Goal: Navigation & Orientation: Find specific page/section

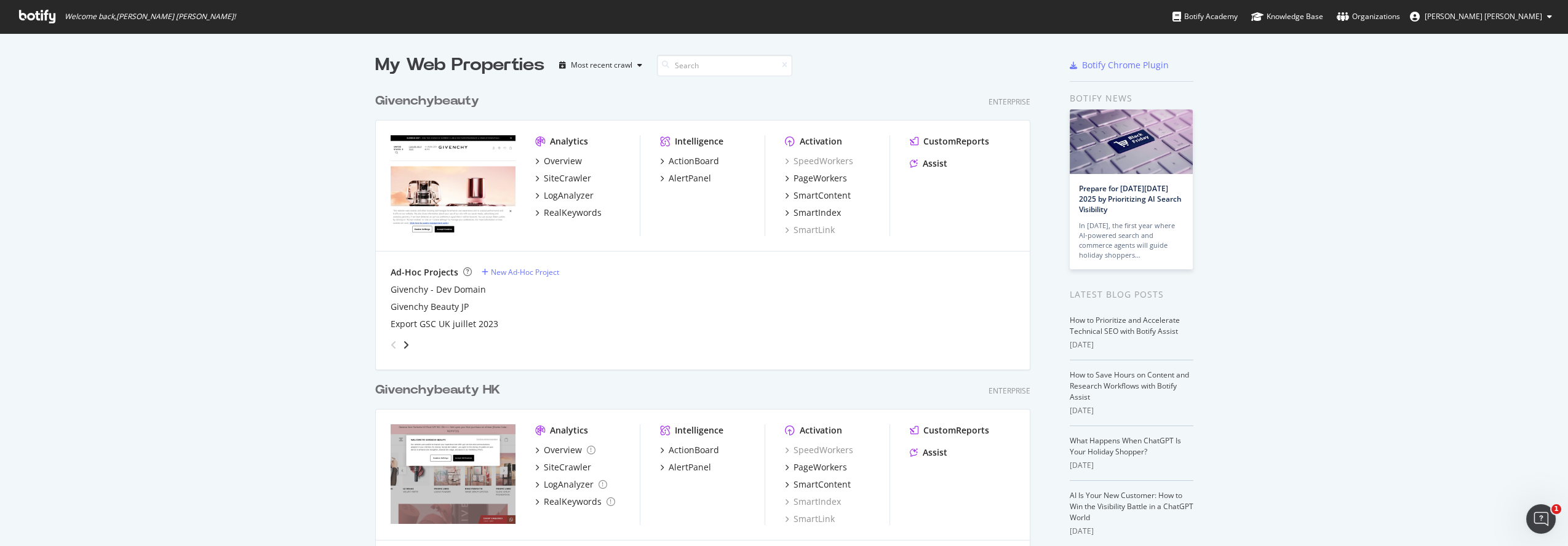
click at [273, 157] on div "My Web Properties Most recent crawl Givenchybeauty Enterprise Analytics Overvie…" at bounding box center [784, 532] width 1568 height 999
click at [232, 155] on div "My Web Properties Most recent crawl Givenchybeauty Enterprise Analytics Overvie…" at bounding box center [784, 532] width 1568 height 999
click at [316, 206] on div "My Web Properties Most recent crawl Givenchybeauty Enterprise Analytics Overvie…" at bounding box center [784, 532] width 1568 height 999
click at [241, 318] on div "My Web Properties Most recent crawl Givenchybeauty Enterprise Analytics Overvie…" at bounding box center [784, 532] width 1568 height 999
click at [223, 215] on div "My Web Properties Most recent crawl Givenchybeauty Enterprise Analytics Overvie…" at bounding box center [784, 532] width 1568 height 999
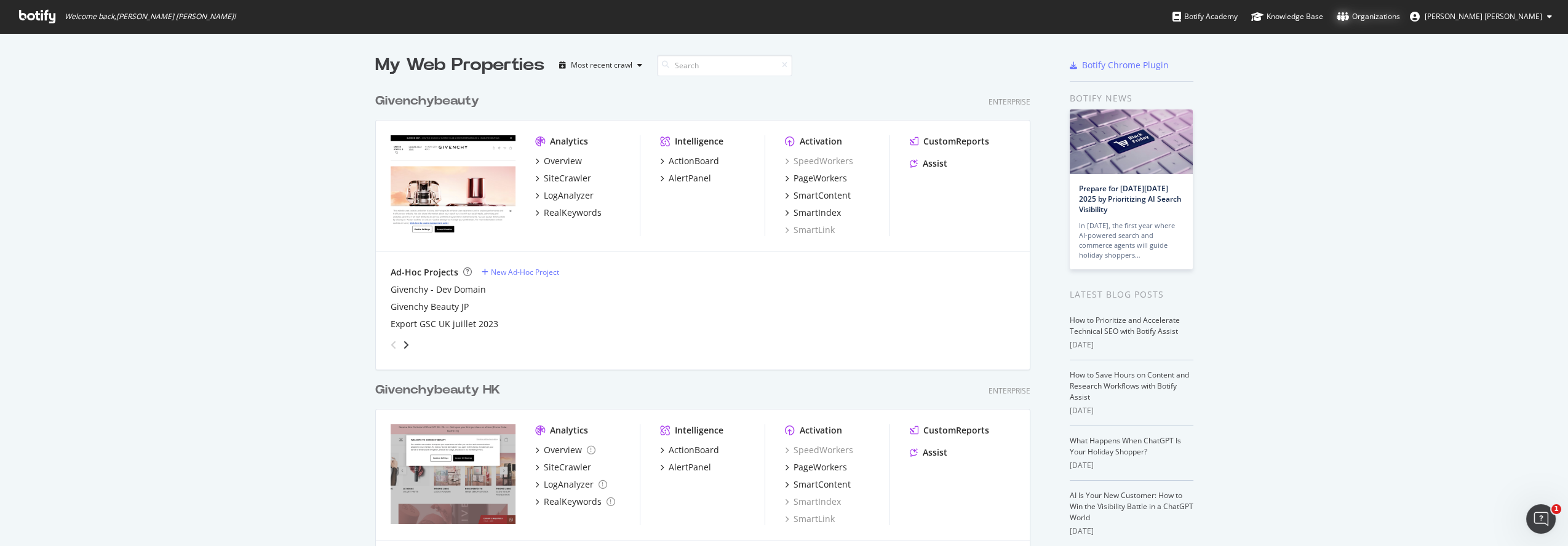
click at [1388, 10] on div "Organizations" at bounding box center [1368, 16] width 63 height 12
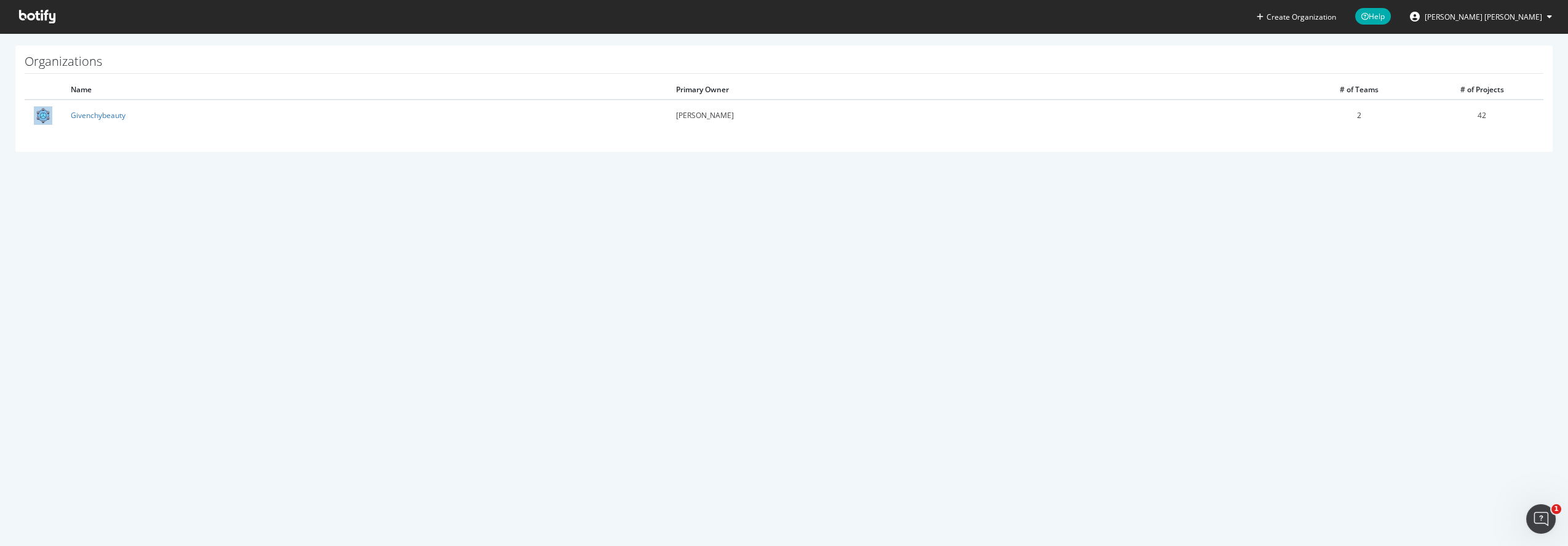
click at [273, 273] on div "Create Organization Help [PERSON_NAME] [PERSON_NAME] Organizations Name Primary…" at bounding box center [784, 273] width 1568 height 546
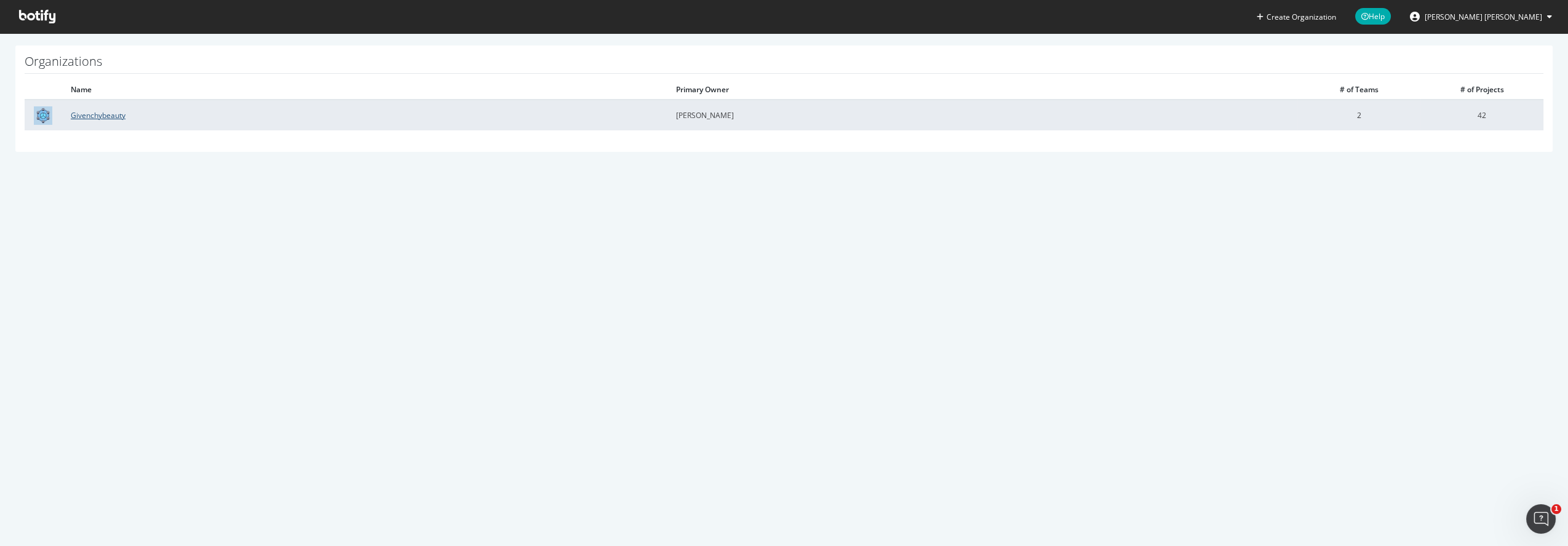
click at [95, 117] on link "Givenchybeauty" at bounding box center [98, 115] width 55 height 10
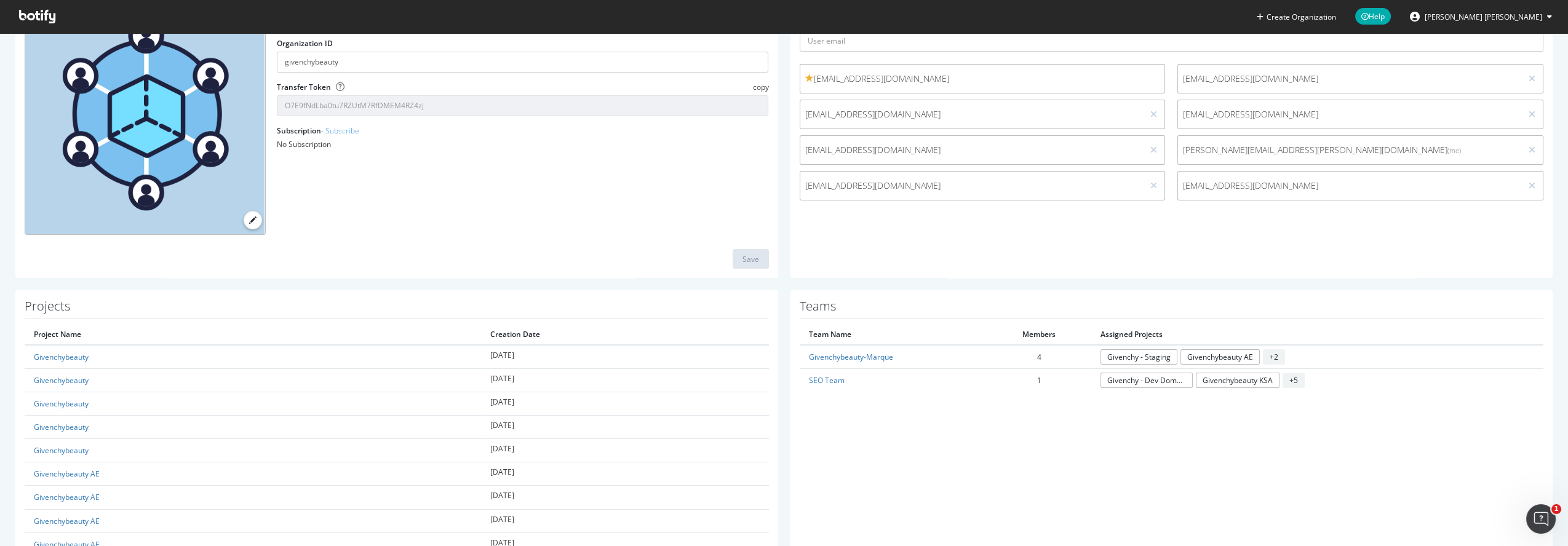
scroll to position [137, 0]
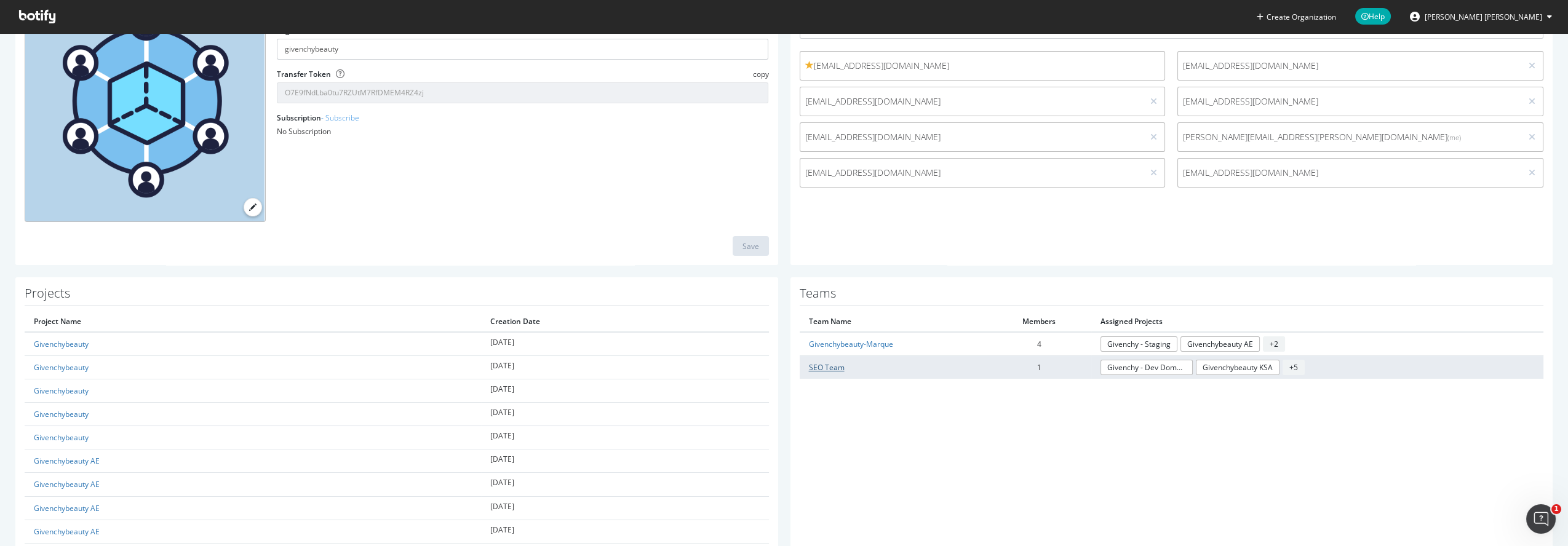
click at [824, 362] on link "SEO Team" at bounding box center [827, 367] width 36 height 10
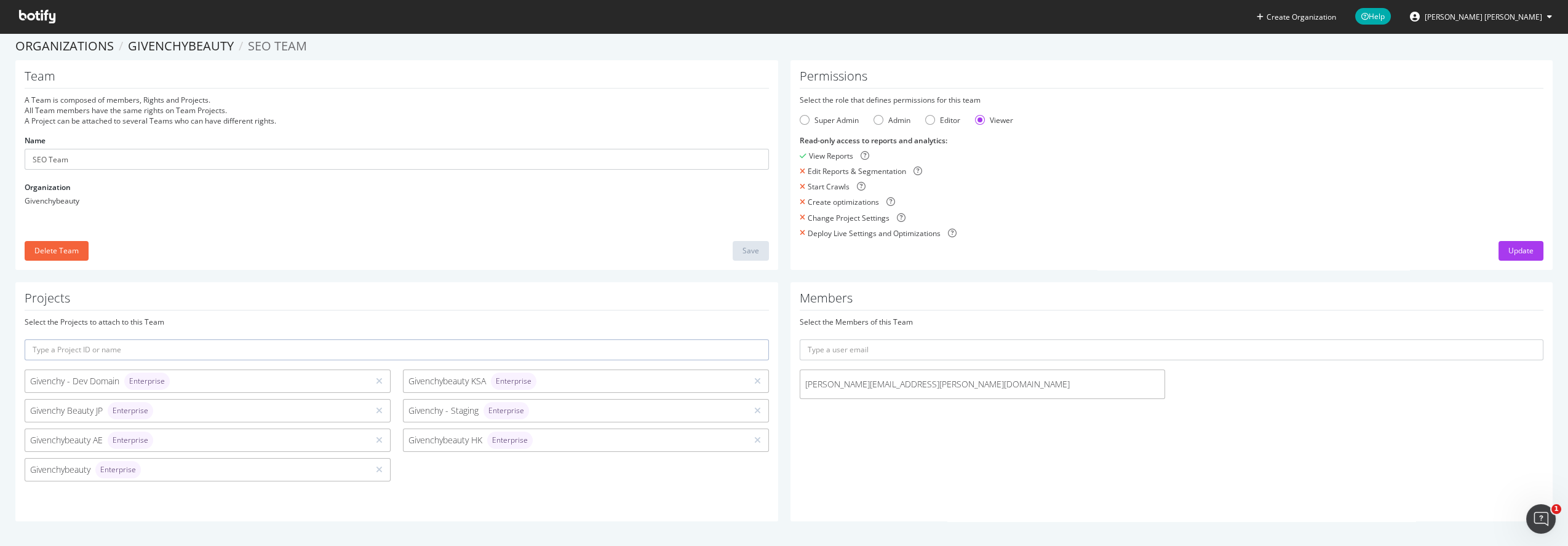
scroll to position [7, 0]
click at [942, 125] on div "Editor" at bounding box center [950, 122] width 20 height 10
click at [981, 121] on div "Viewer" at bounding box center [994, 122] width 38 height 10
click at [898, 120] on div "Admin" at bounding box center [899, 122] width 22 height 10
click at [829, 118] on div "Super Admin" at bounding box center [836, 122] width 44 height 10
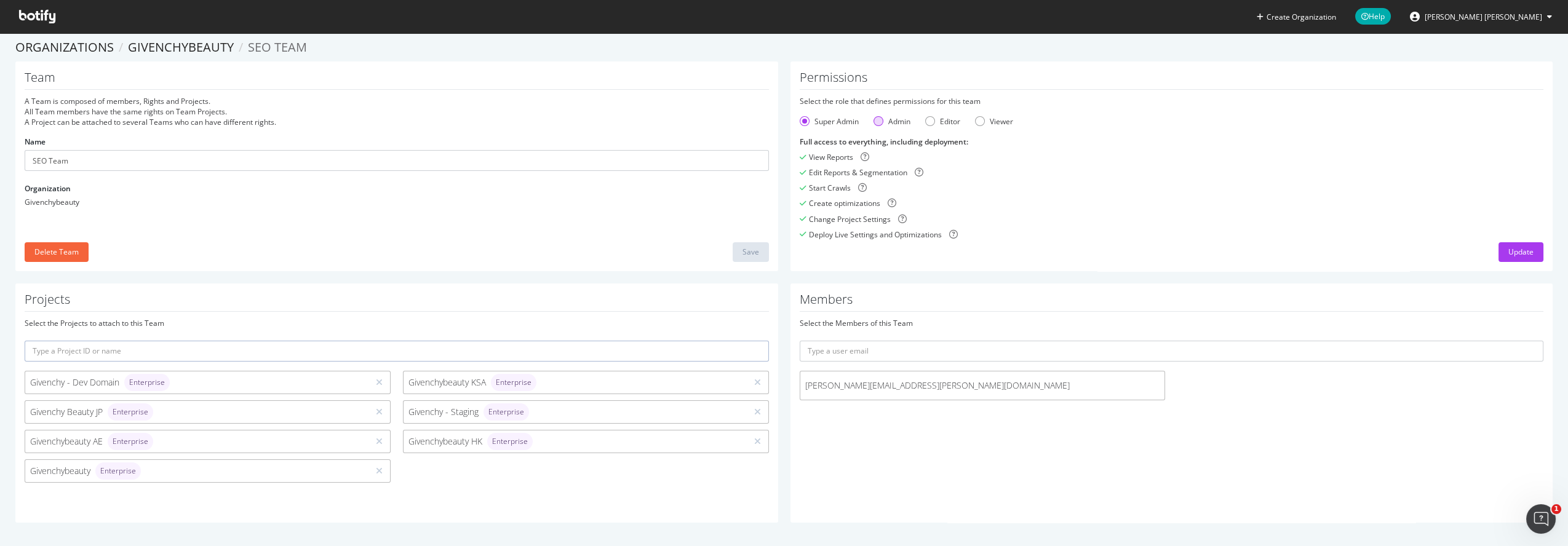
click at [891, 121] on div "Admin" at bounding box center [899, 122] width 22 height 10
click at [940, 117] on div "Editor" at bounding box center [950, 122] width 20 height 10
click at [995, 121] on div "Viewer" at bounding box center [1001, 122] width 23 height 10
click at [841, 117] on div "Super Admin" at bounding box center [836, 122] width 44 height 10
click at [877, 118] on div "Admin" at bounding box center [878, 122] width 10 height 10
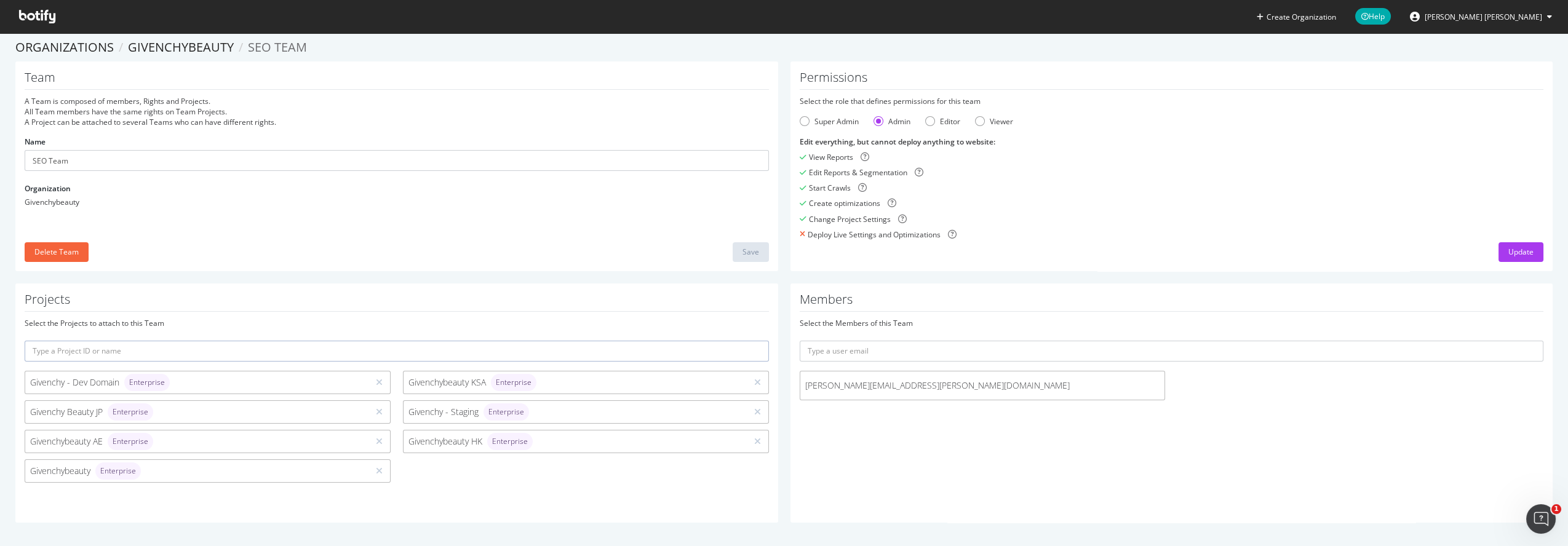
click at [959, 128] on form "Select the role that defines permissions for this team Super Admin Admin Editor…" at bounding box center [1172, 168] width 745 height 144
click at [944, 120] on div "Editor" at bounding box center [950, 122] width 20 height 10
click at [975, 120] on div "Viewer" at bounding box center [980, 122] width 10 height 10
click at [602, 232] on div "Team A Team is composed of members, Rights and Projects. All Team members have …" at bounding box center [396, 167] width 763 height 210
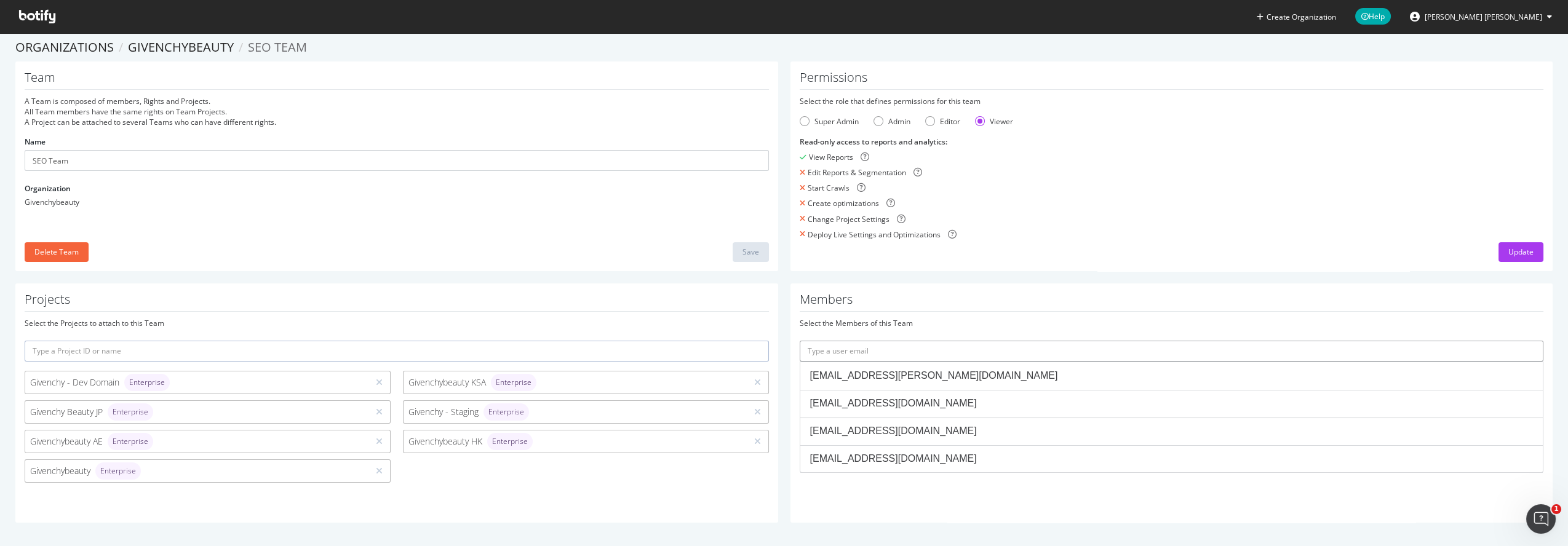
click at [836, 345] on input "text" at bounding box center [1172, 351] width 745 height 21
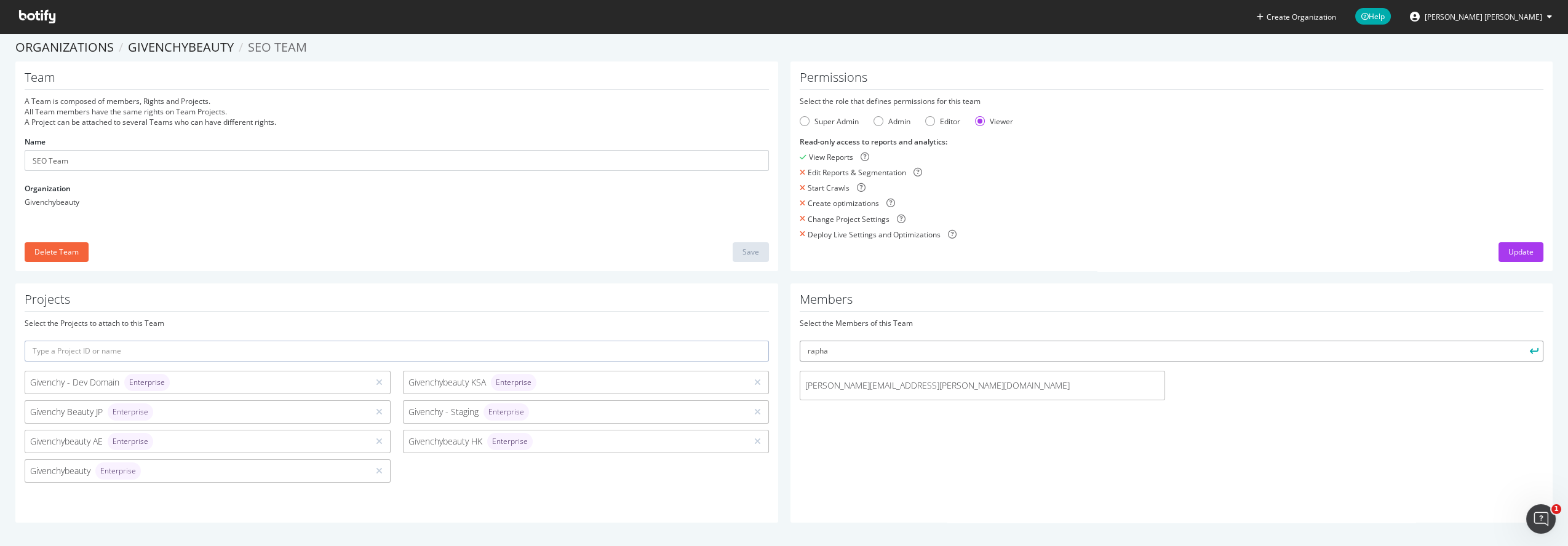
click at [851, 346] on input "rapha" at bounding box center [1172, 351] width 745 height 21
click at [848, 349] on input "rapha" at bounding box center [1172, 351] width 745 height 21
type input "[PERSON_NAME].benhaj"
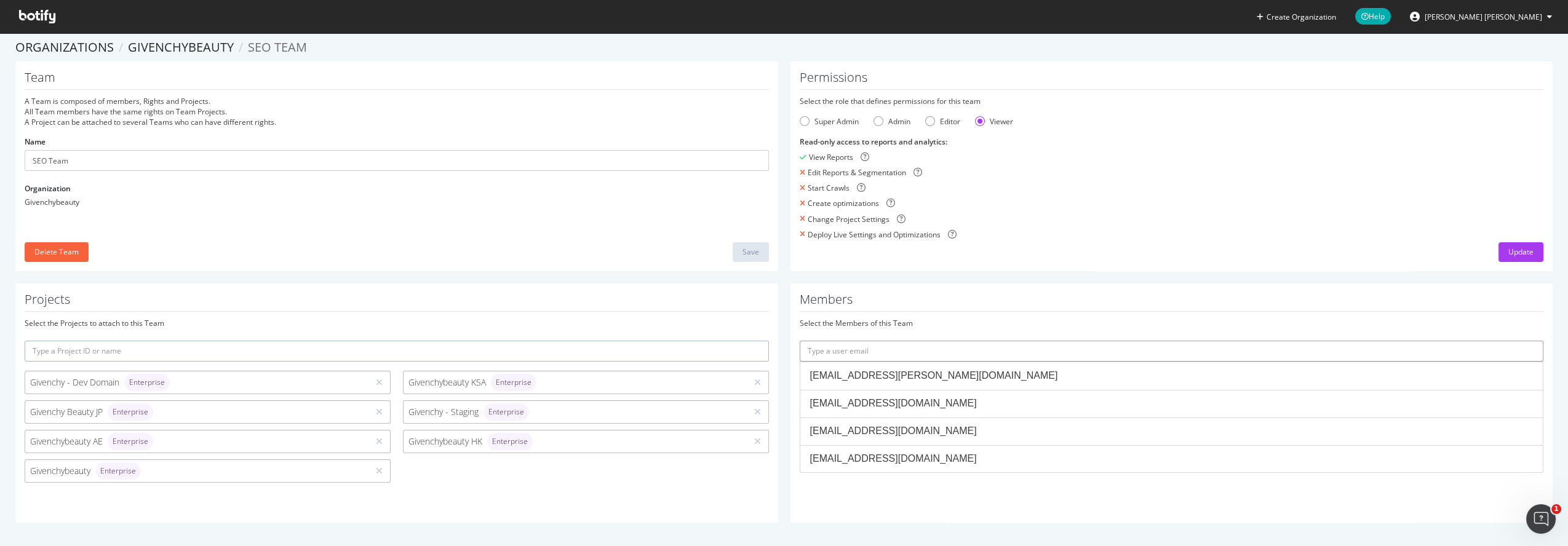
click at [921, 344] on input "text" at bounding box center [1172, 351] width 745 height 21
click at [590, 479] on div "Givenchy - Dev Domain Enterprise Givenchybeauty KSA Enterprise Givenchy Beauty …" at bounding box center [396, 430] width 757 height 118
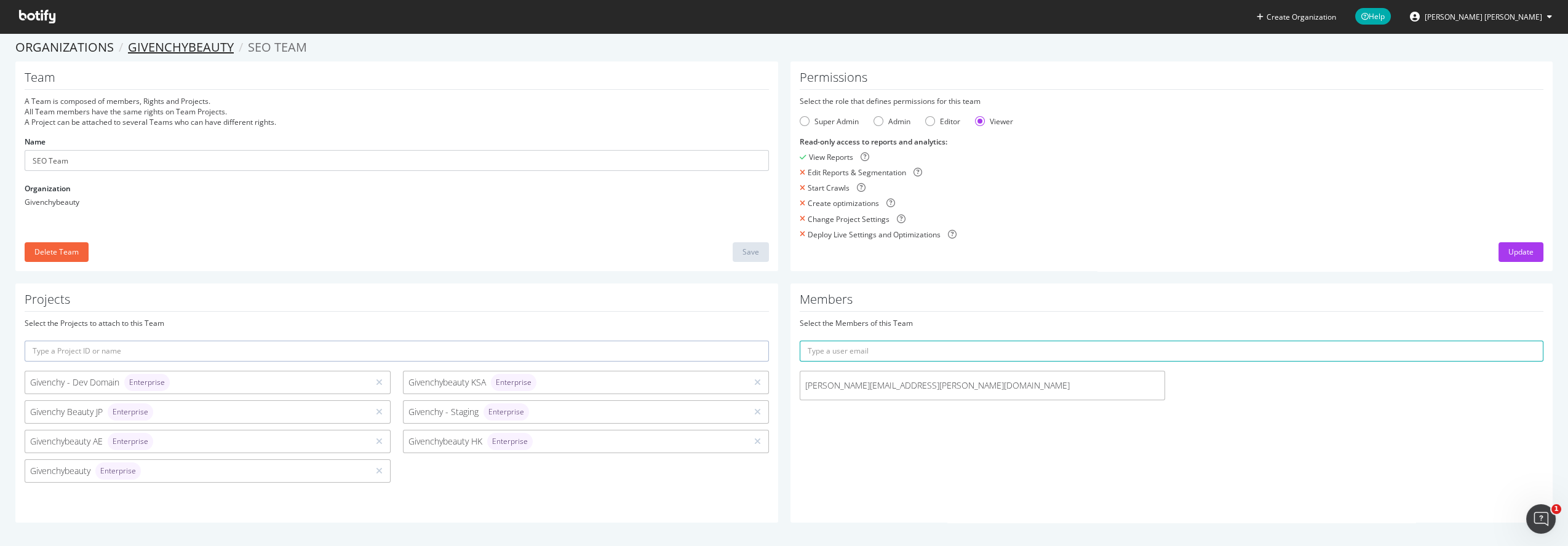
click at [173, 43] on link "Givenchybeauty" at bounding box center [181, 47] width 106 height 17
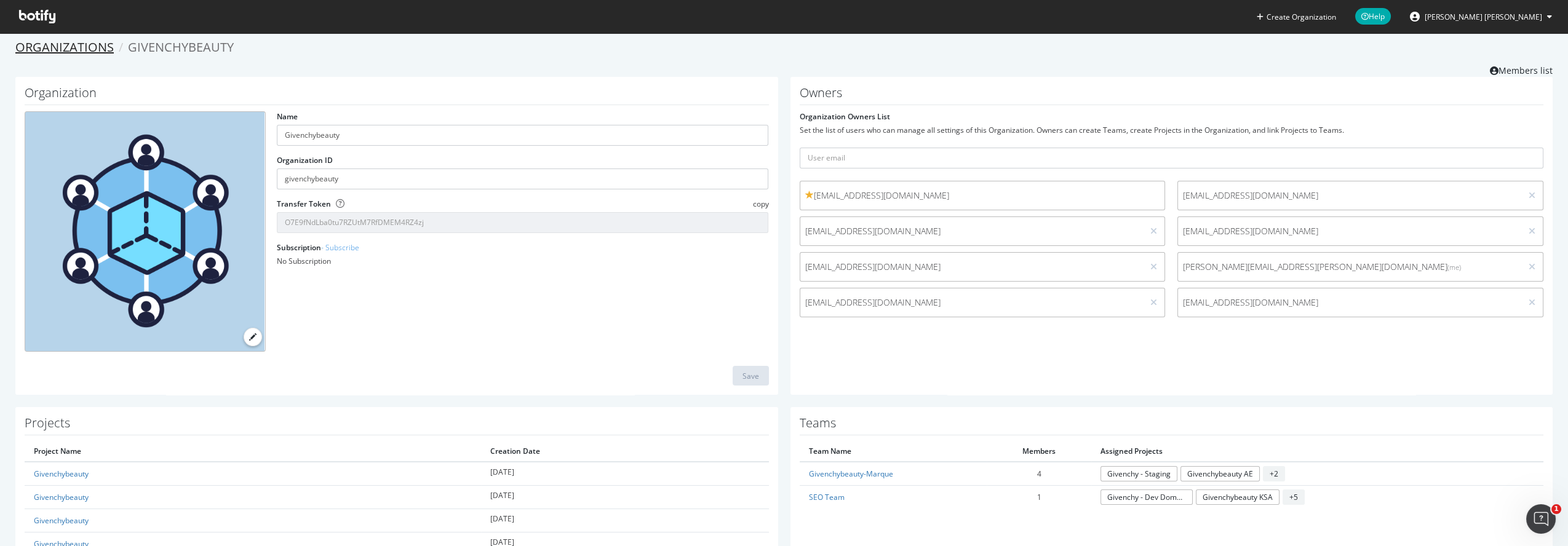
click at [89, 49] on link "Organizations" at bounding box center [64, 47] width 99 height 17
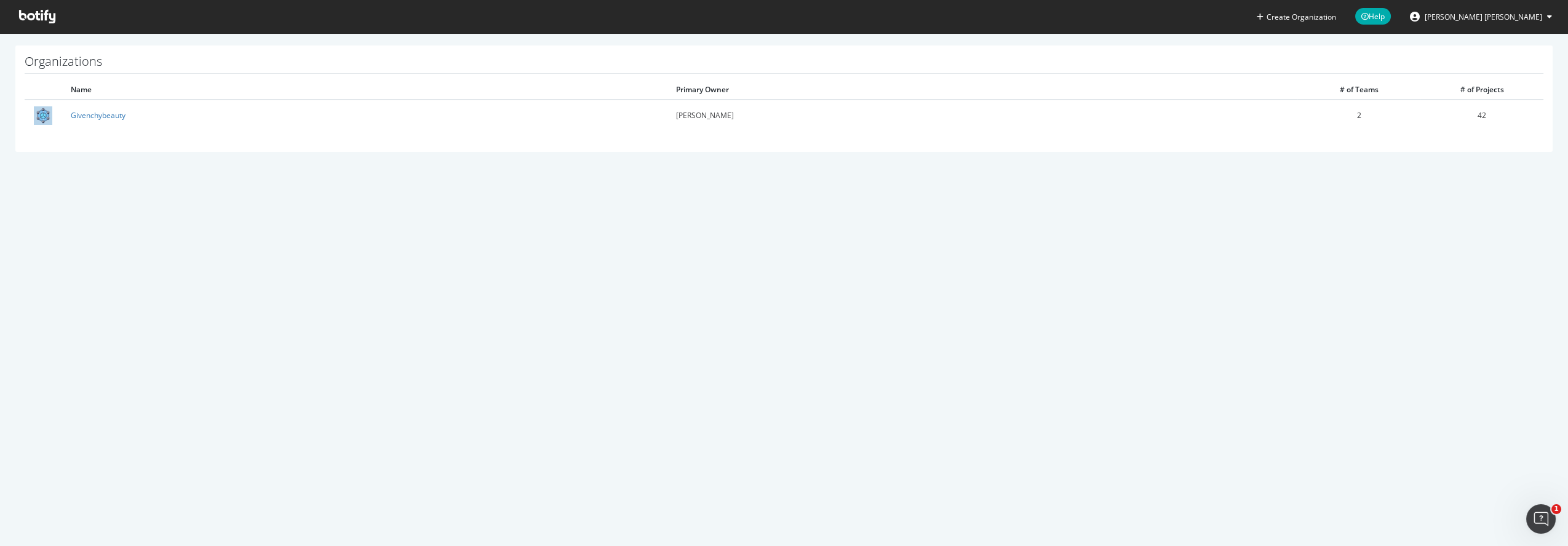
click at [40, 18] on icon at bounding box center [37, 17] width 36 height 14
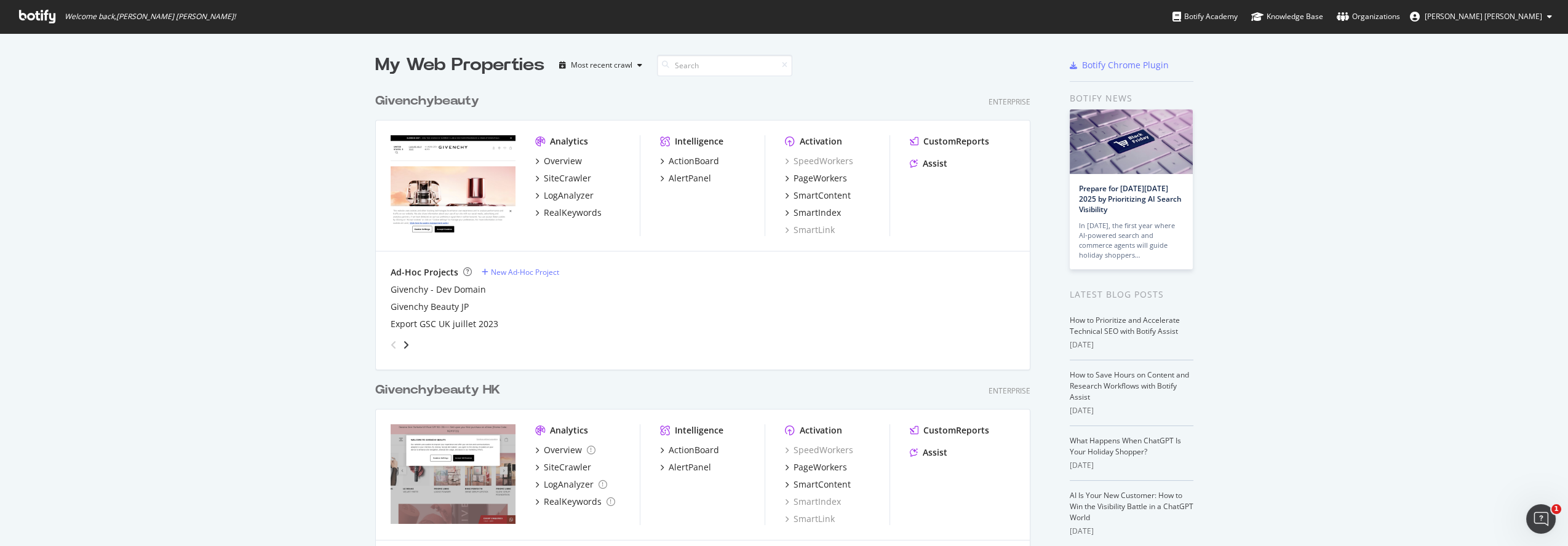
scroll to position [924, 655]
click at [1400, 19] on div "Organizations" at bounding box center [1368, 16] width 63 height 12
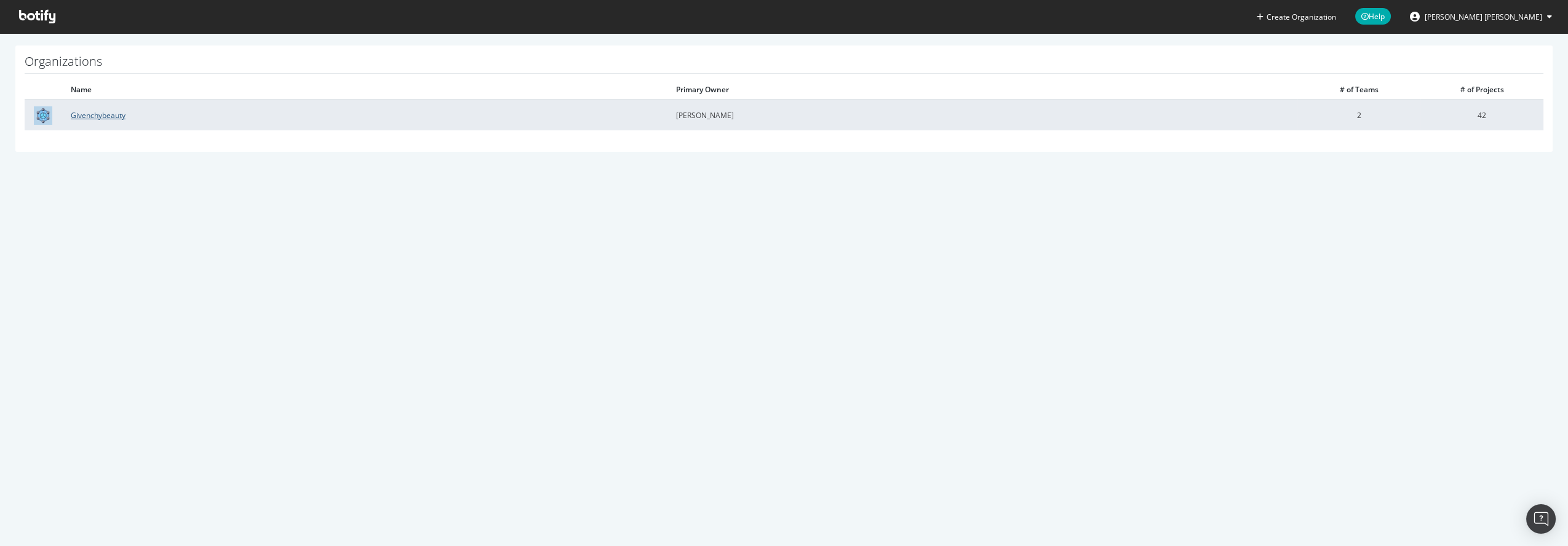
click at [93, 112] on link "Givenchybeauty" at bounding box center [98, 115] width 55 height 10
